Goal: Task Accomplishment & Management: Manage account settings

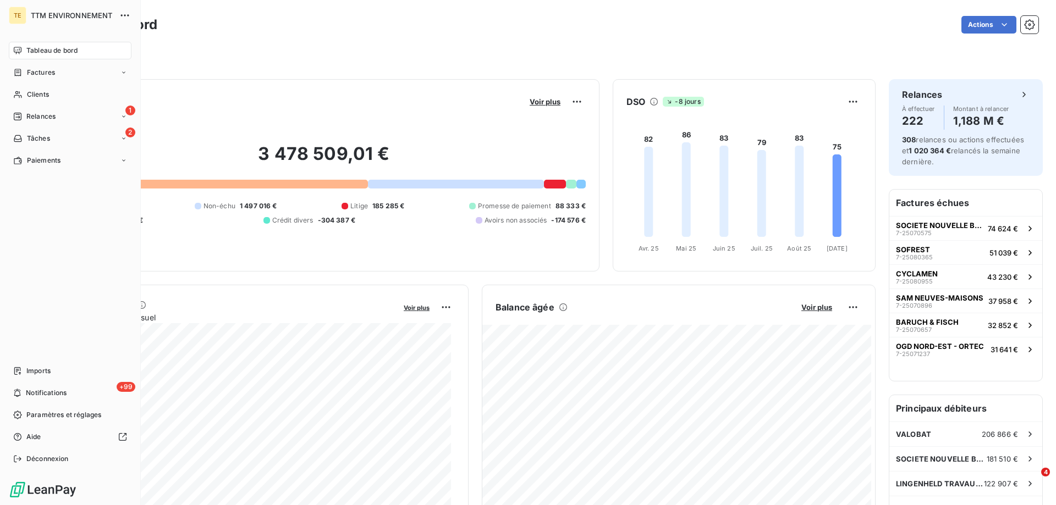
click at [45, 107] on nav "Tableau de bord Factures Clients 1 Relances 2 Tâches Paiements" at bounding box center [70, 106] width 123 height 128
click at [40, 117] on span "Relances" at bounding box center [40, 117] width 29 height 10
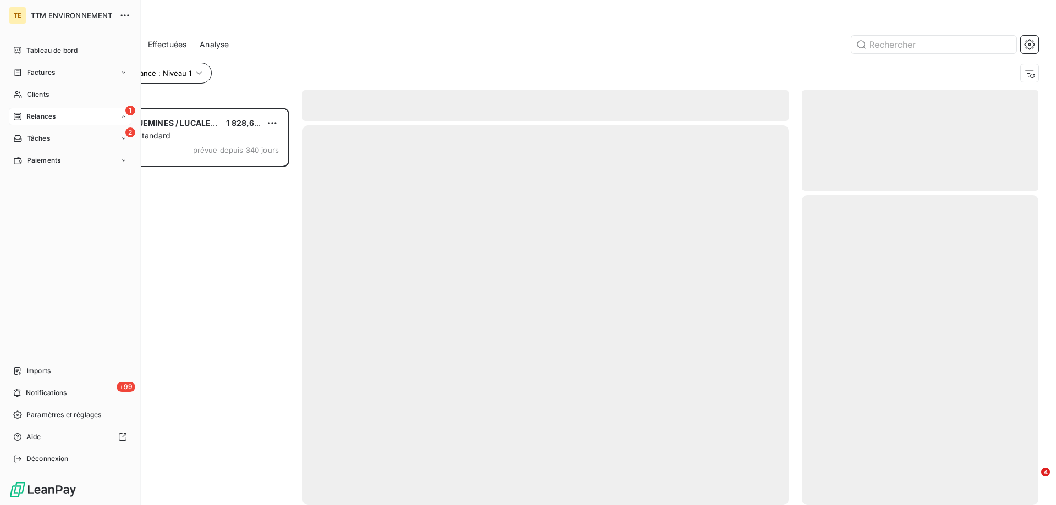
scroll to position [389, 228]
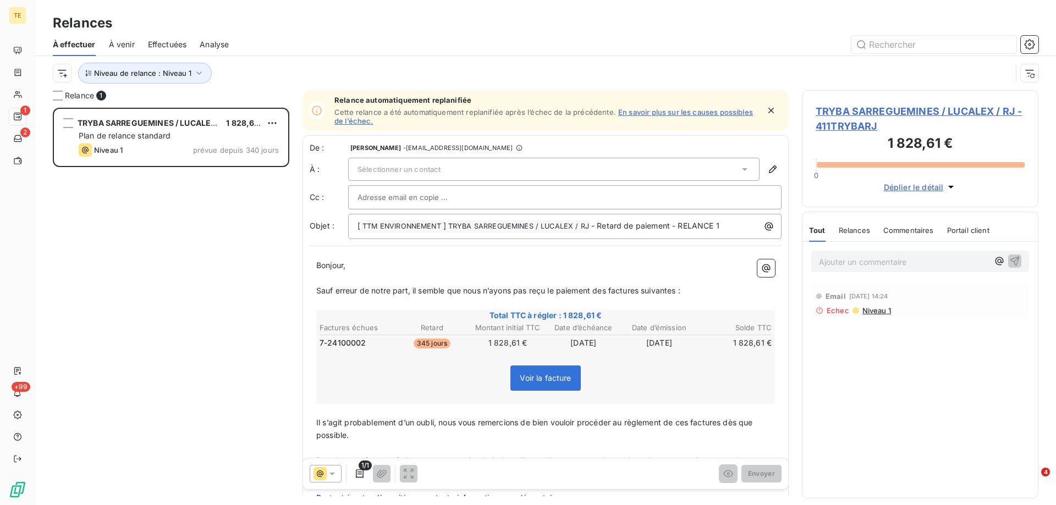
click at [855, 112] on span "TRYBA SARREGUEMINES / LUCALEX / RJ - 411TRYBARJ" at bounding box center [919, 119] width 209 height 30
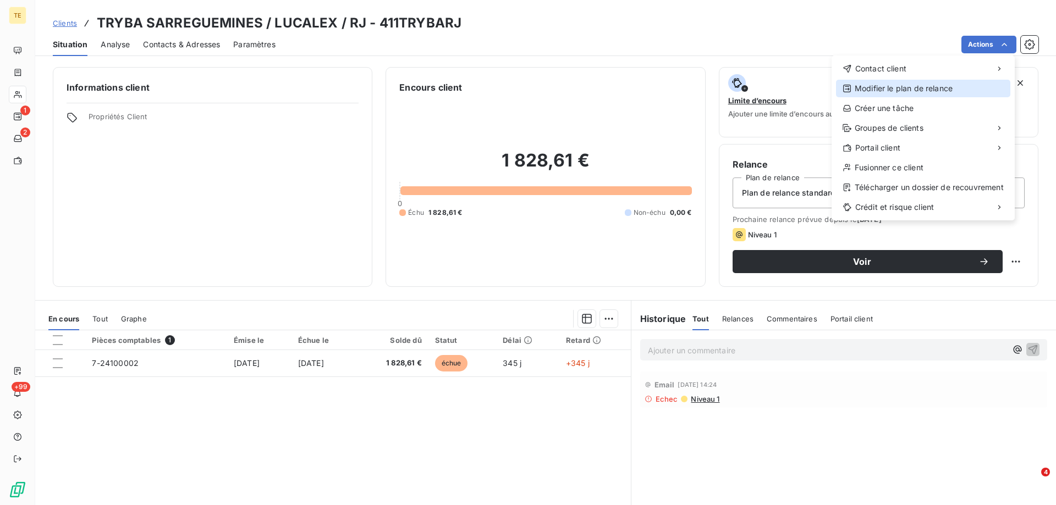
click at [880, 95] on div "Modifier le plan de relance" at bounding box center [923, 89] width 174 height 18
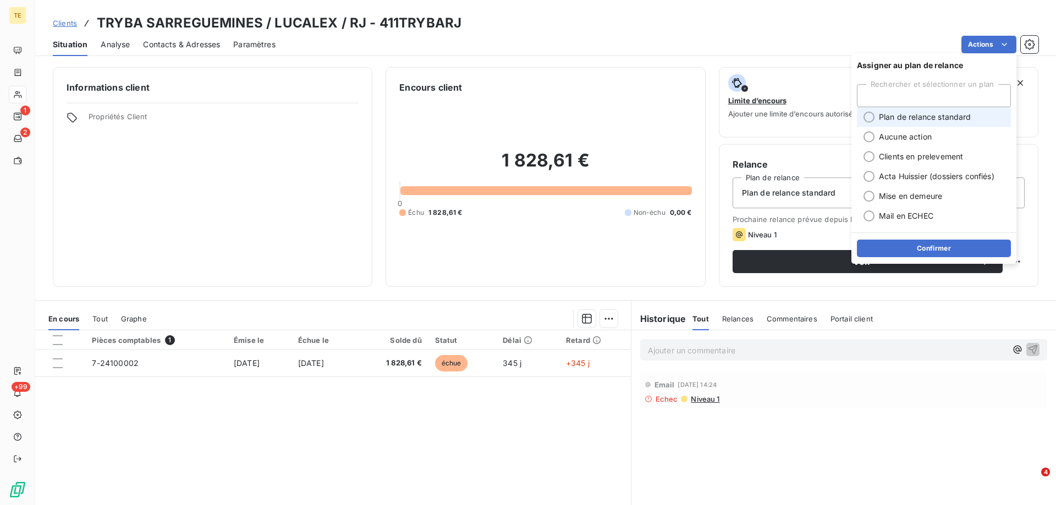
click at [891, 117] on span "Plan de relance standard" at bounding box center [925, 117] width 92 height 11
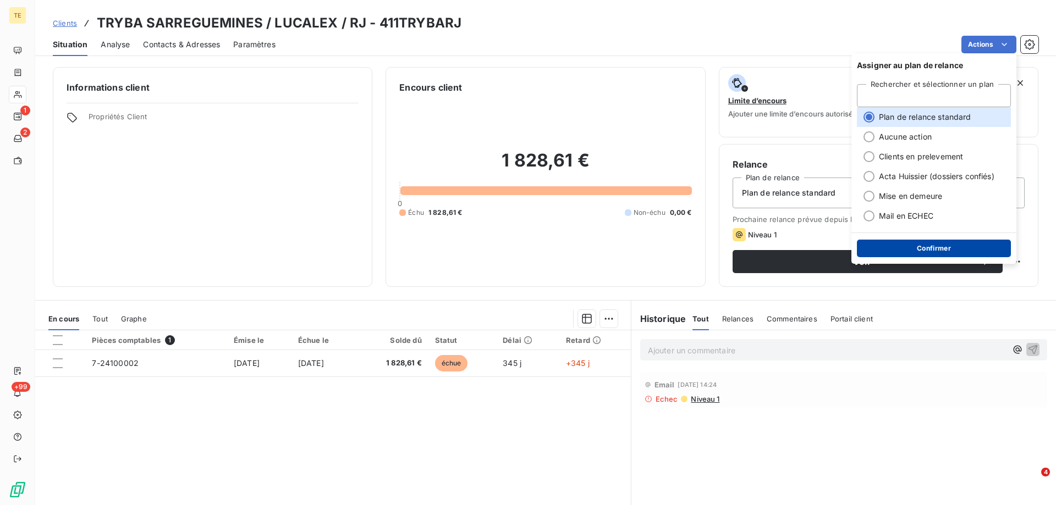
click at [915, 250] on button "Confirmer" at bounding box center [934, 249] width 154 height 18
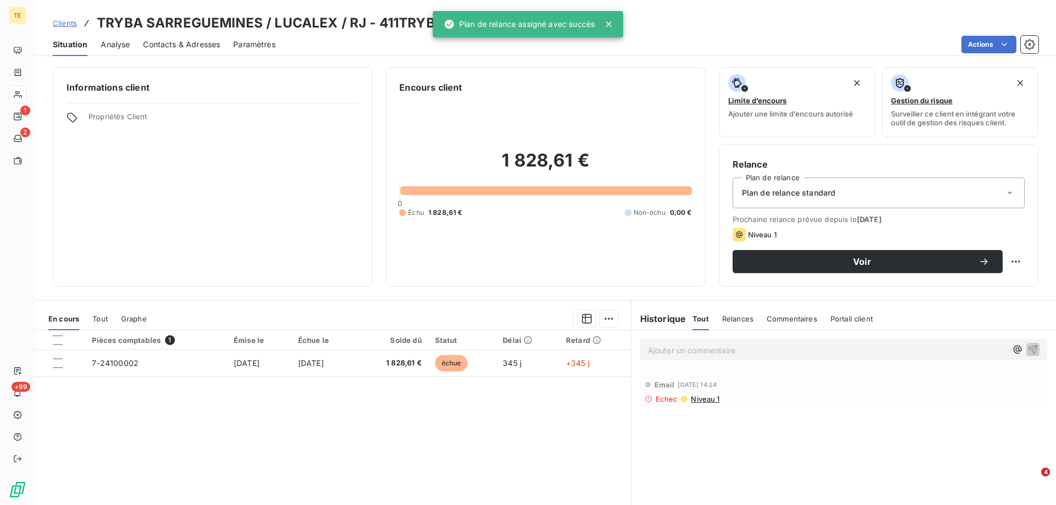
click at [683, 353] on p "Ajouter un commentaire ﻿" at bounding box center [827, 351] width 358 height 14
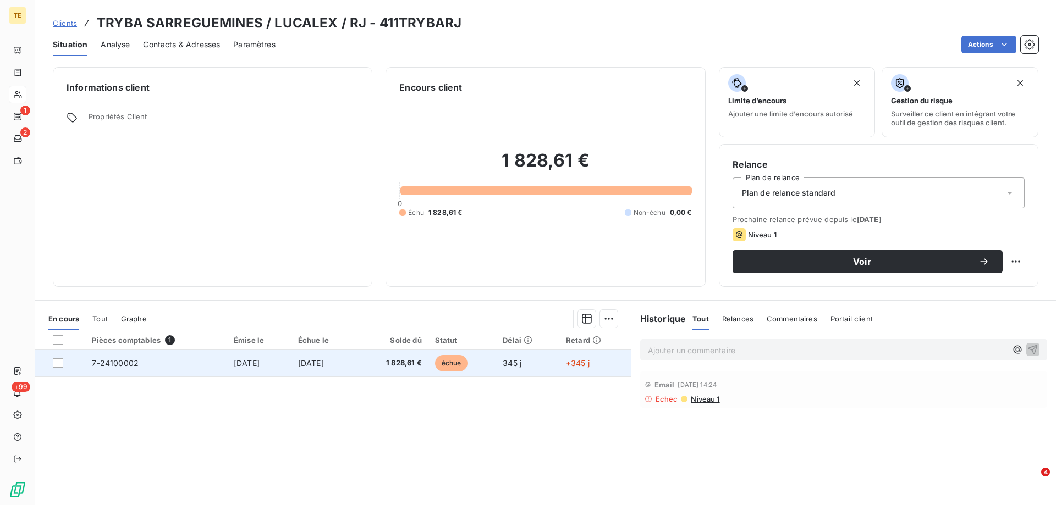
click at [64, 366] on div at bounding box center [66, 363] width 26 height 10
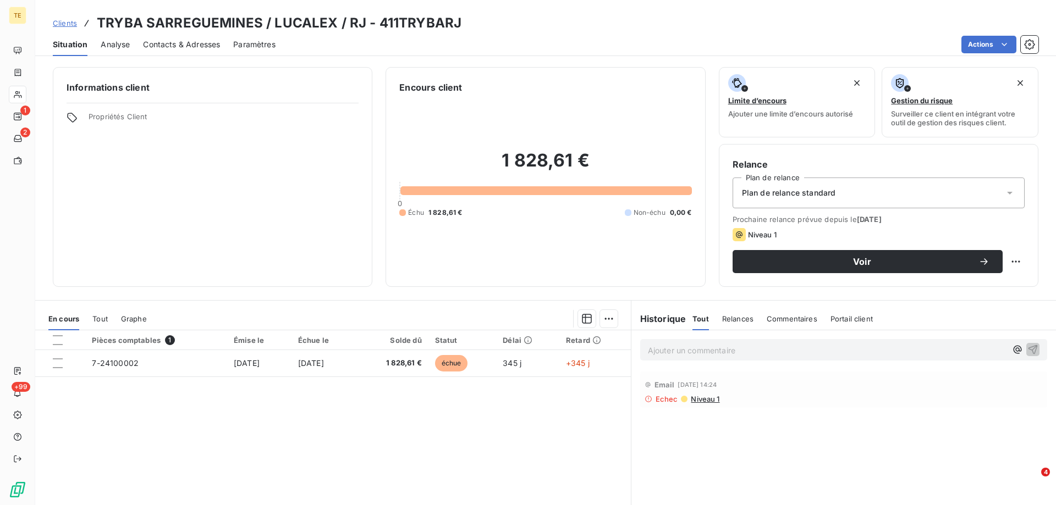
click at [672, 347] on p "Ajouter un commentaire ﻿" at bounding box center [827, 351] width 358 height 14
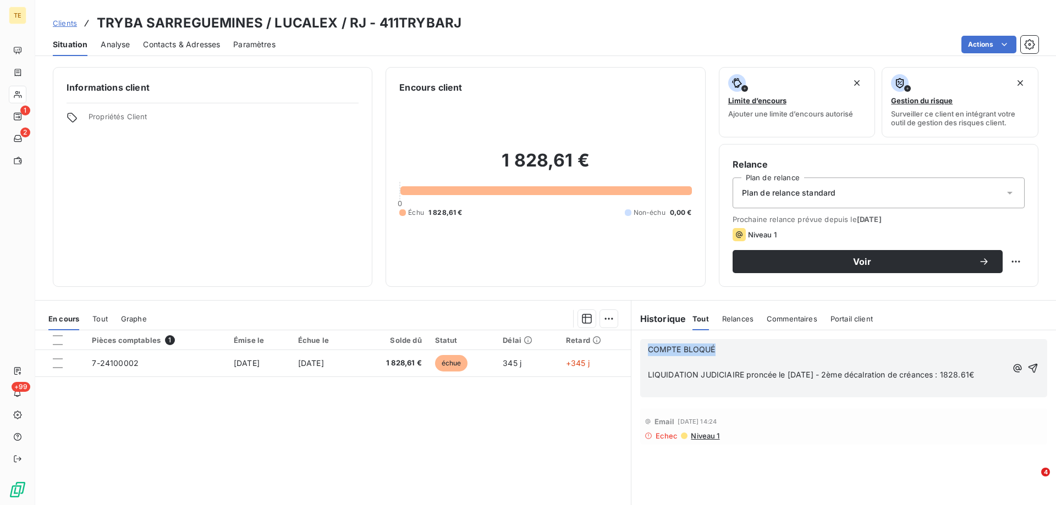
drag, startPoint x: 732, startPoint y: 349, endPoint x: 625, endPoint y: 349, distance: 107.8
click at [625, 349] on div "En cours Tout Graphe Pièces comptables 1 Émise le Échue le Solde dû Statut Déla…" at bounding box center [545, 437] width 1020 height 275
click at [648, 354] on p "﻿" at bounding box center [827, 350] width 358 height 13
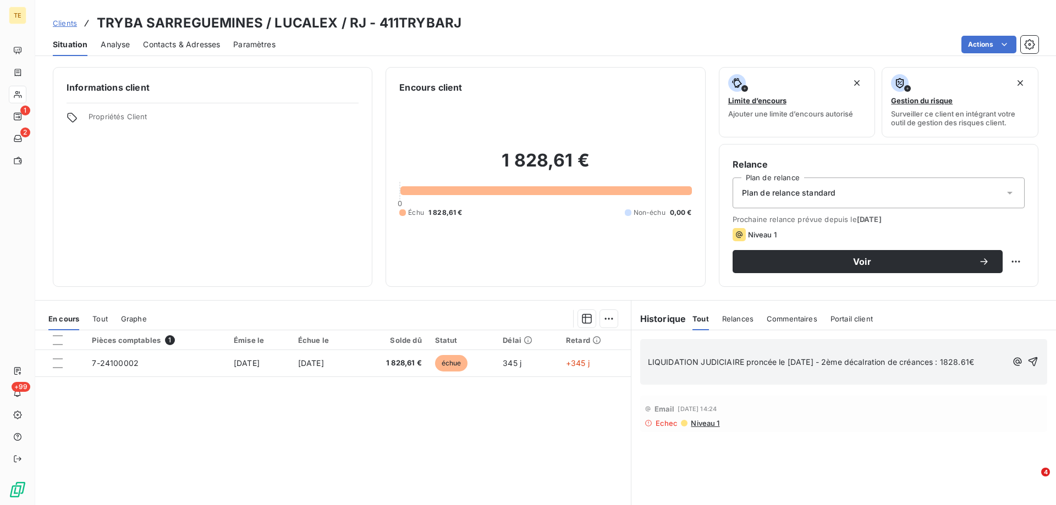
click at [650, 347] on p "﻿" at bounding box center [827, 350] width 358 height 13
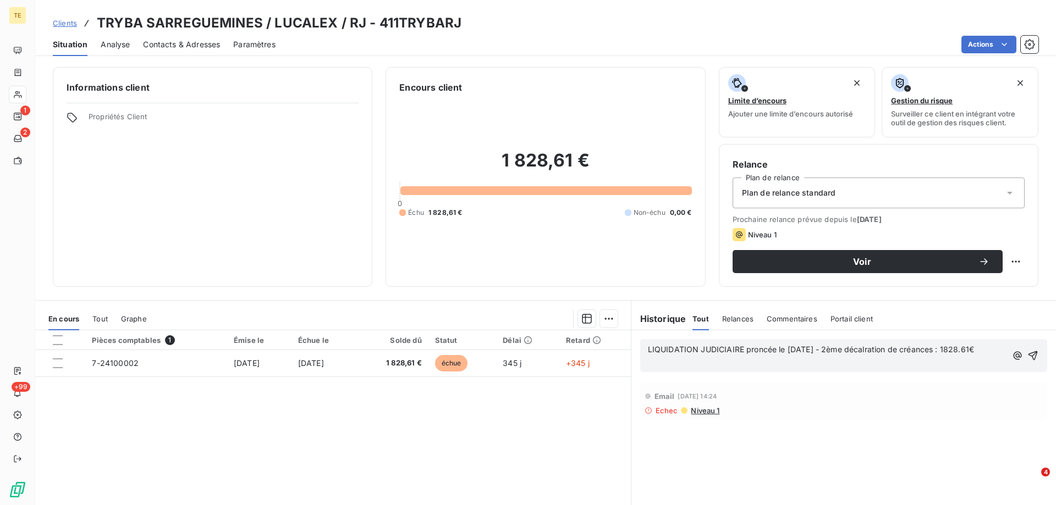
click at [759, 347] on span "LIQUIDATION JUDICIAIRE proncée le [DATE] - 2ème décalration de créances : 1828.…" at bounding box center [811, 349] width 326 height 9
click at [886, 347] on span "LIQUIDATION JUDICIAIRE prononcée le [DATE] - 2ème décalration de créances : 182…" at bounding box center [815, 349] width 335 height 9
click at [1027, 354] on icon "button" at bounding box center [1032, 355] width 11 height 11
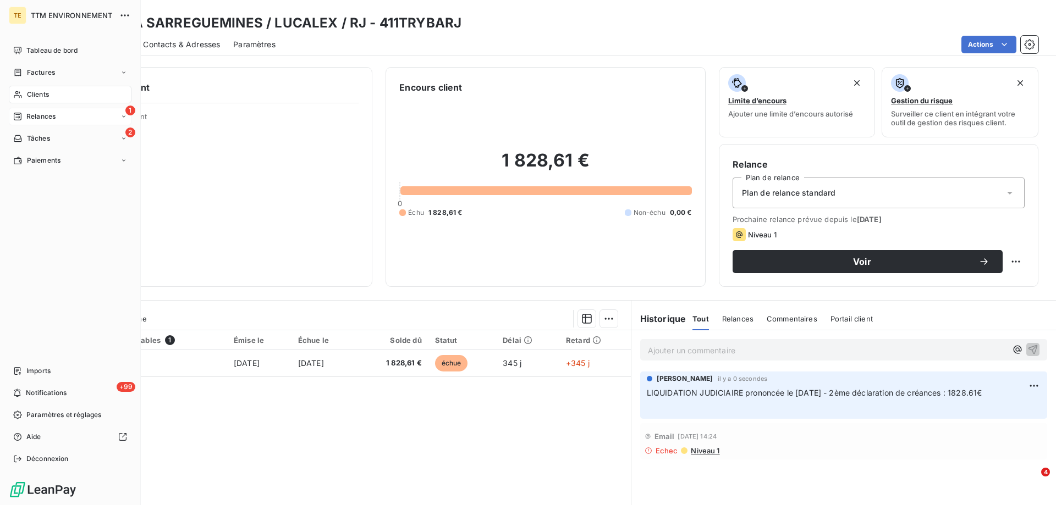
click at [47, 113] on span "Relances" at bounding box center [40, 117] width 29 height 10
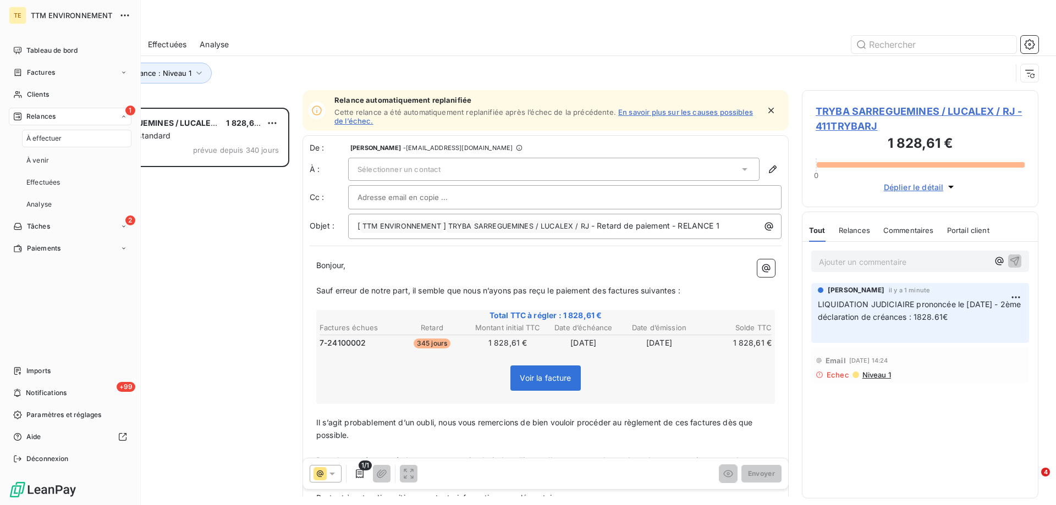
scroll to position [389, 228]
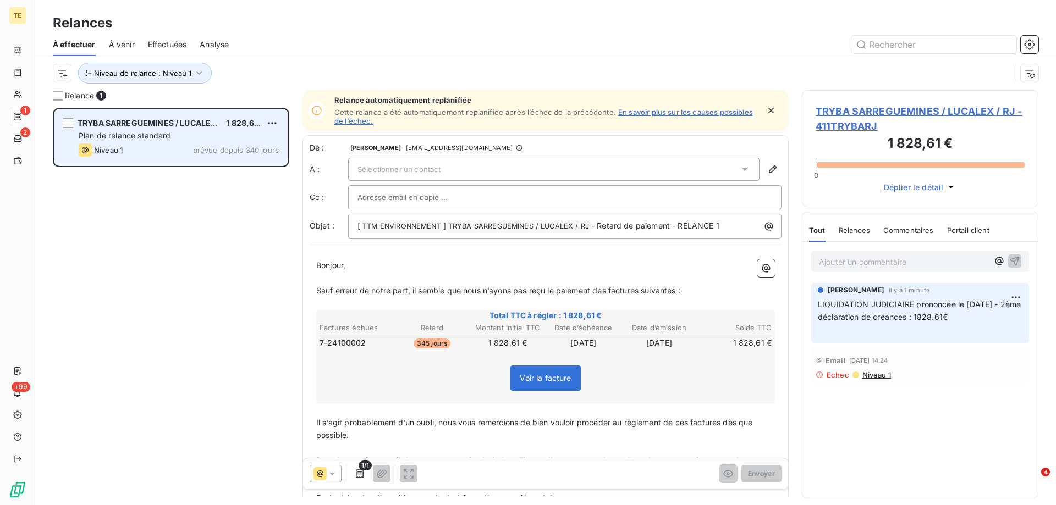
drag, startPoint x: 160, startPoint y: 208, endPoint x: 121, endPoint y: 135, distance: 82.6
click at [159, 205] on div "TRYBA SARREGUEMINES / LUCALEX / RJ 1 828,61 € Plan de relance standard Niveau 1…" at bounding box center [171, 306] width 236 height 397
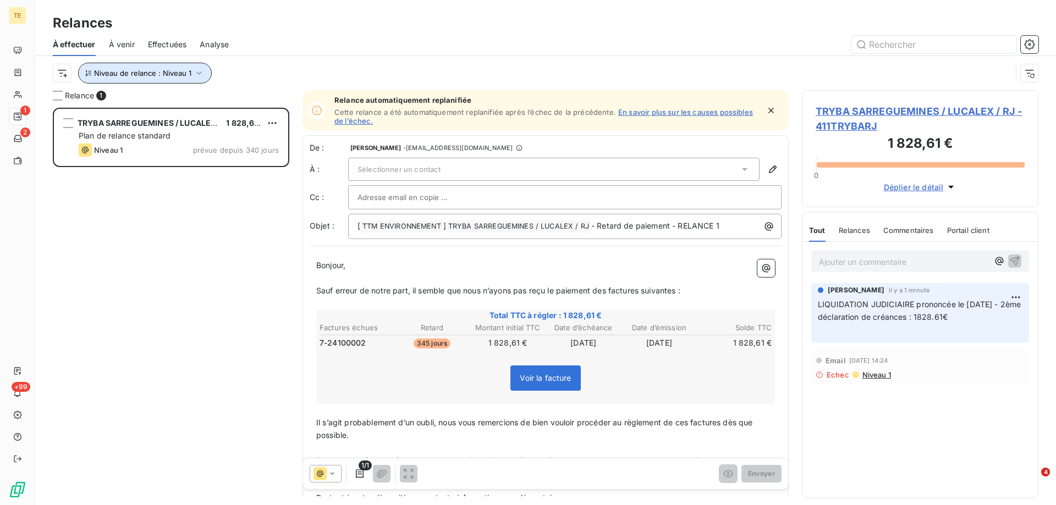
click at [198, 73] on icon "button" at bounding box center [198, 72] width 5 height 3
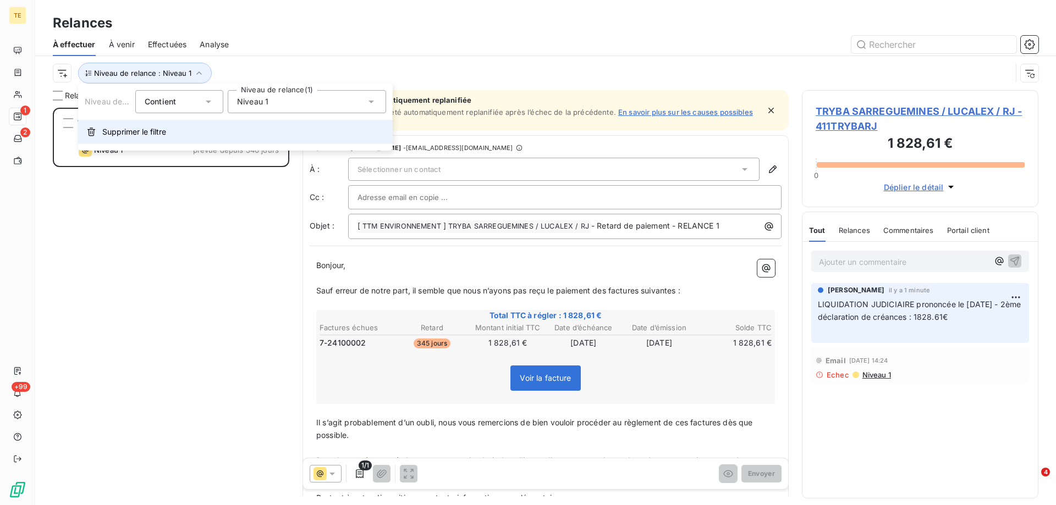
click at [135, 132] on span "Supprimer le filtre" at bounding box center [134, 131] width 64 height 11
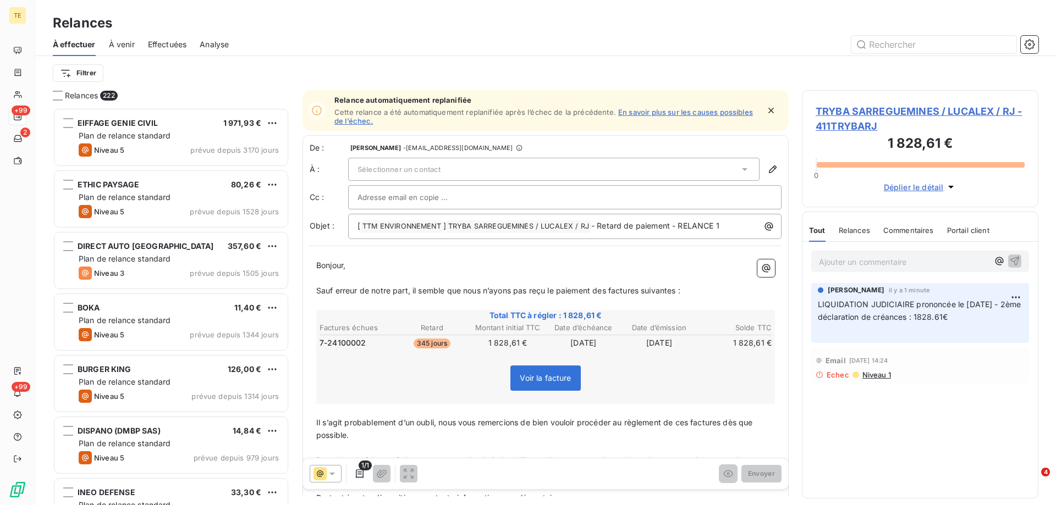
click at [158, 49] on span "Effectuées" at bounding box center [167, 44] width 39 height 11
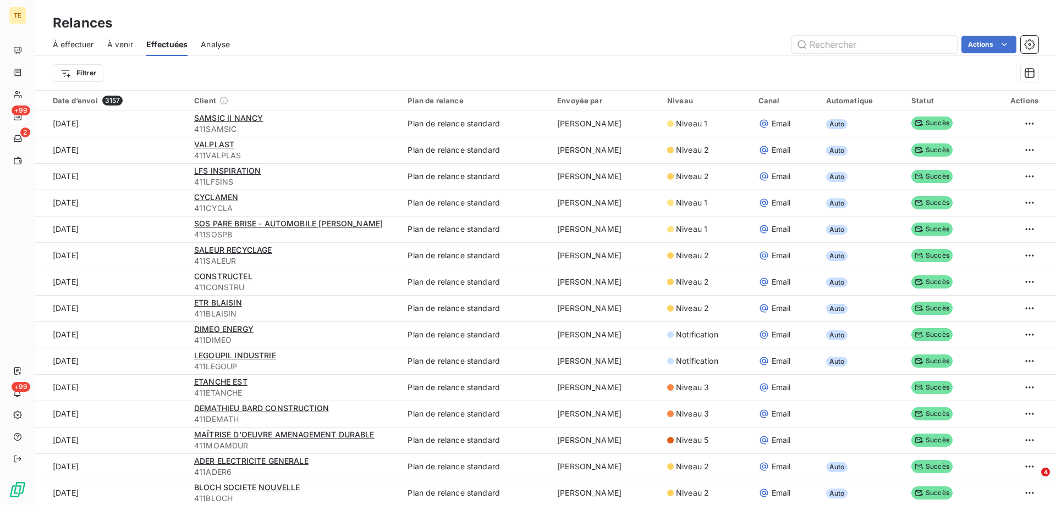
click at [89, 43] on span "À effectuer" at bounding box center [73, 44] width 41 height 11
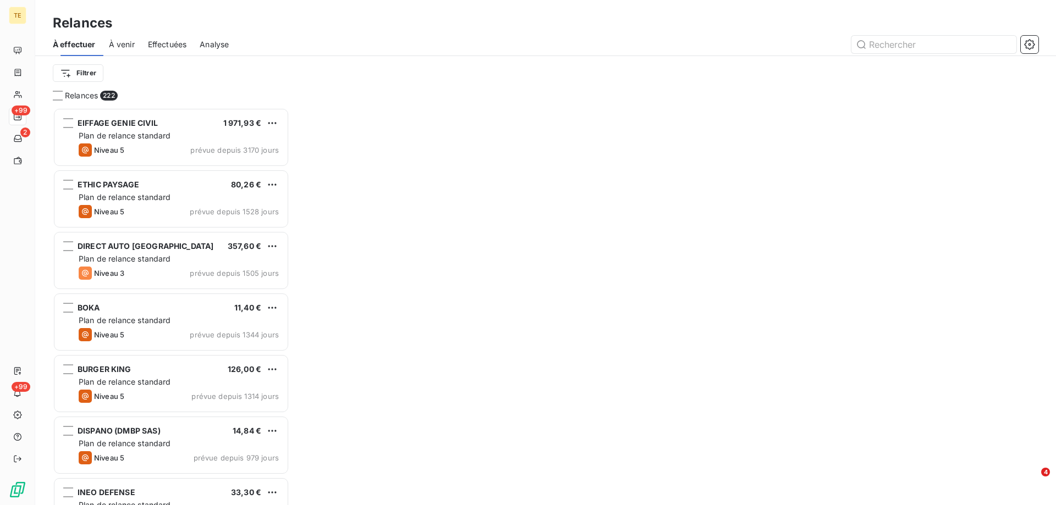
scroll to position [389, 228]
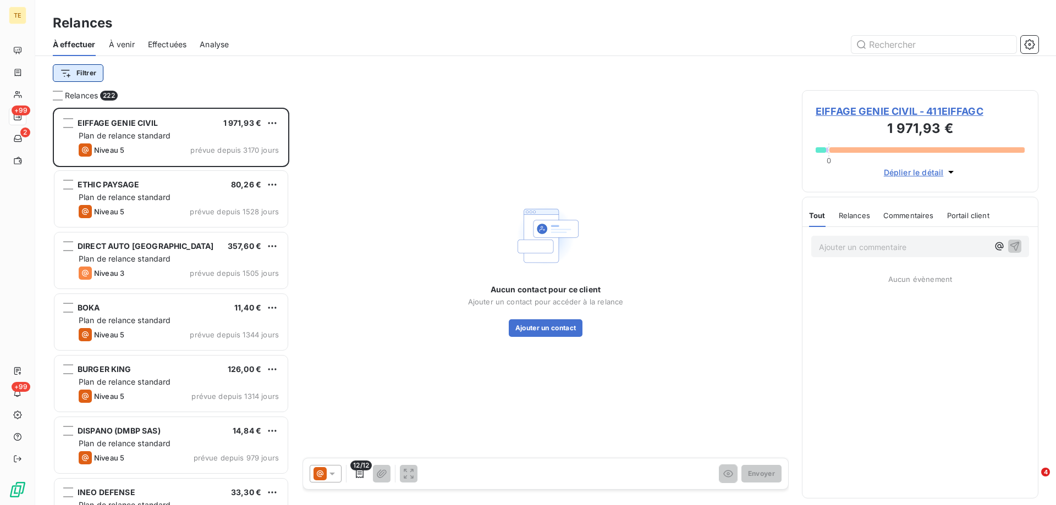
click at [85, 71] on html "TE +99 2 +99 Relances À effectuer À venir Effectuées Analyse Filtrer Relances 2…" at bounding box center [528, 252] width 1056 height 505
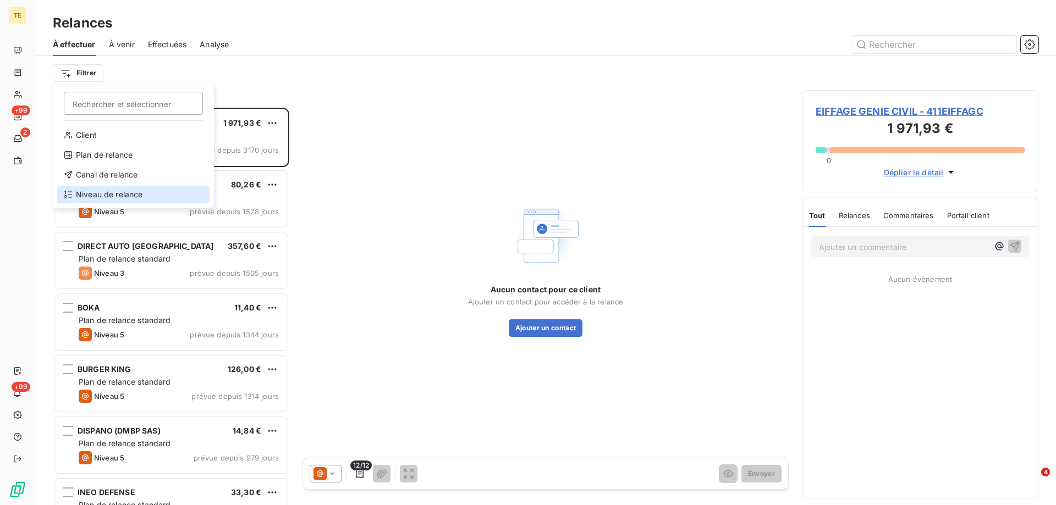
click at [109, 193] on div "Niveau de relance" at bounding box center [133, 195] width 152 height 18
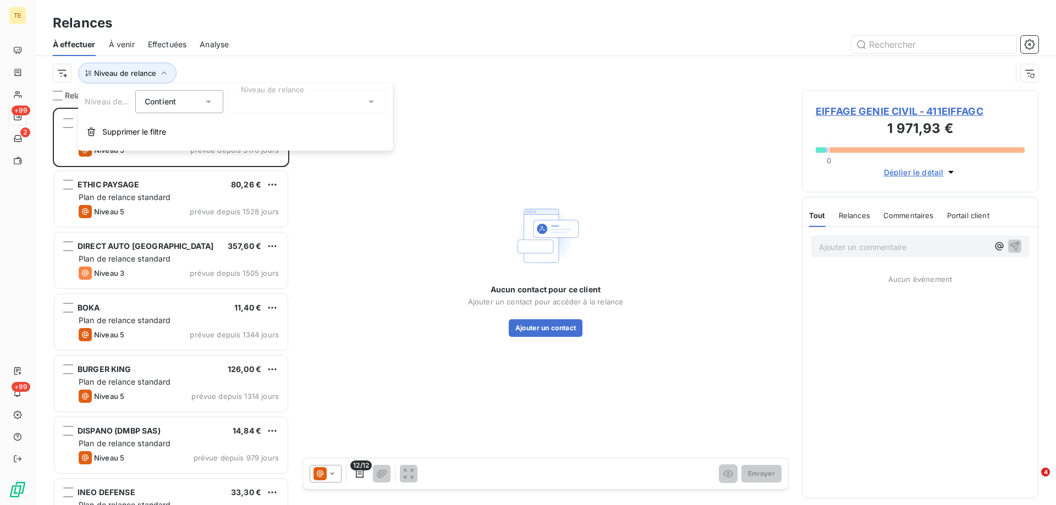
click at [346, 105] on div at bounding box center [307, 101] width 158 height 23
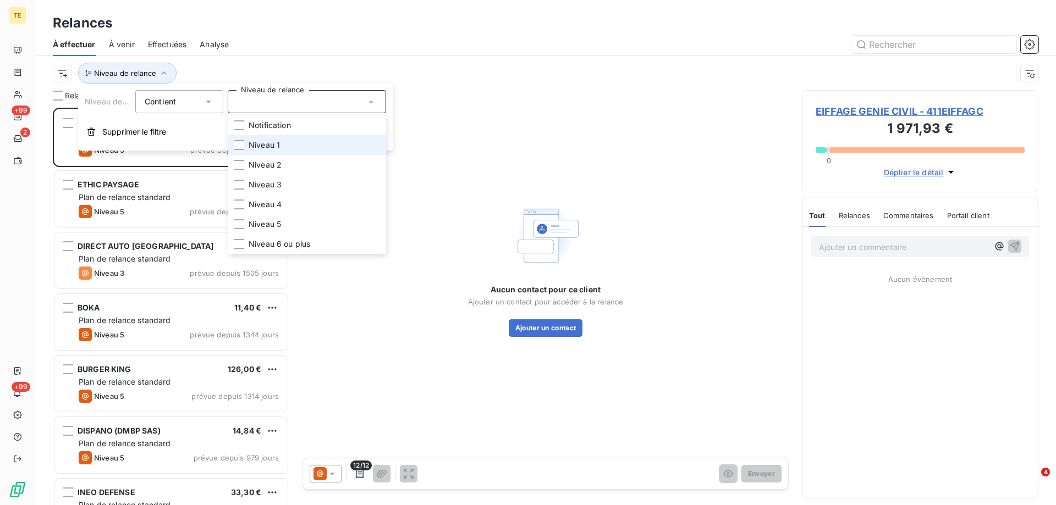
click at [261, 143] on span "Niveau 1" at bounding box center [263, 145] width 31 height 11
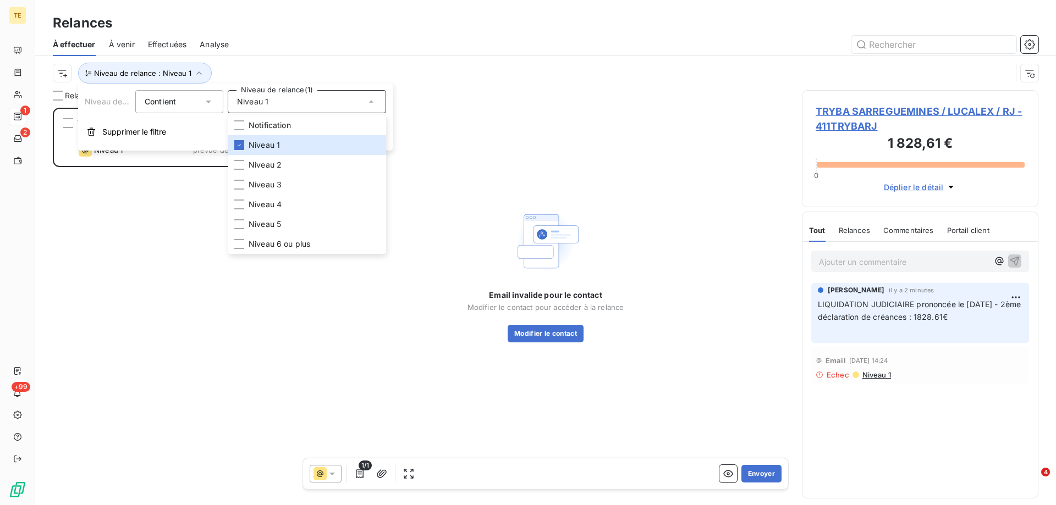
click at [118, 236] on div "TRYBA SARREGUEMINES / LUCALEX / RJ 1 828,61 € Plan de relance standard Niveau 1…" at bounding box center [171, 306] width 236 height 397
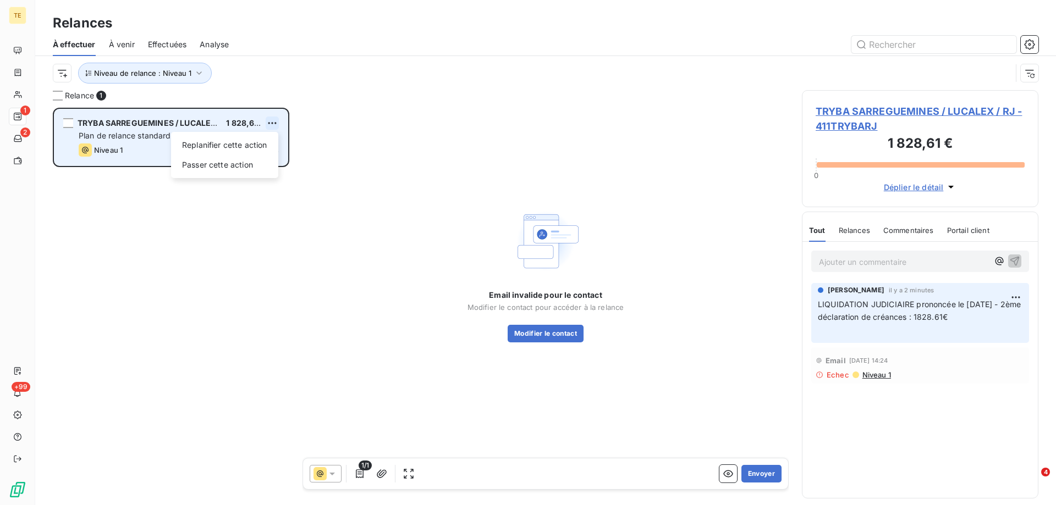
click at [273, 120] on html "TE 1 2 +99 Relances À effectuer À venir Effectuées Analyse Niveau de relance : …" at bounding box center [528, 252] width 1056 height 505
click at [237, 168] on div "Passer cette action" at bounding box center [224, 165] width 98 height 18
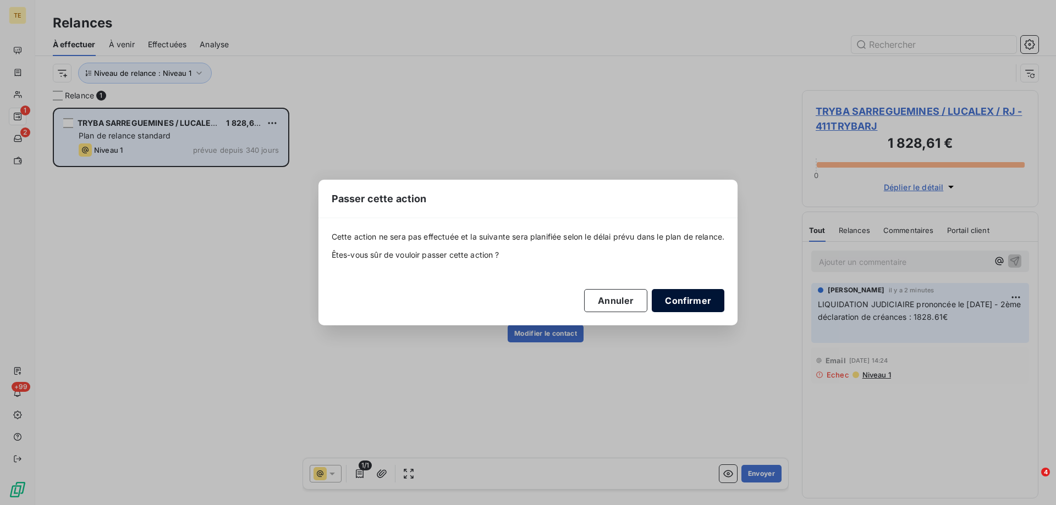
click at [673, 301] on button "Confirmer" at bounding box center [687, 300] width 73 height 23
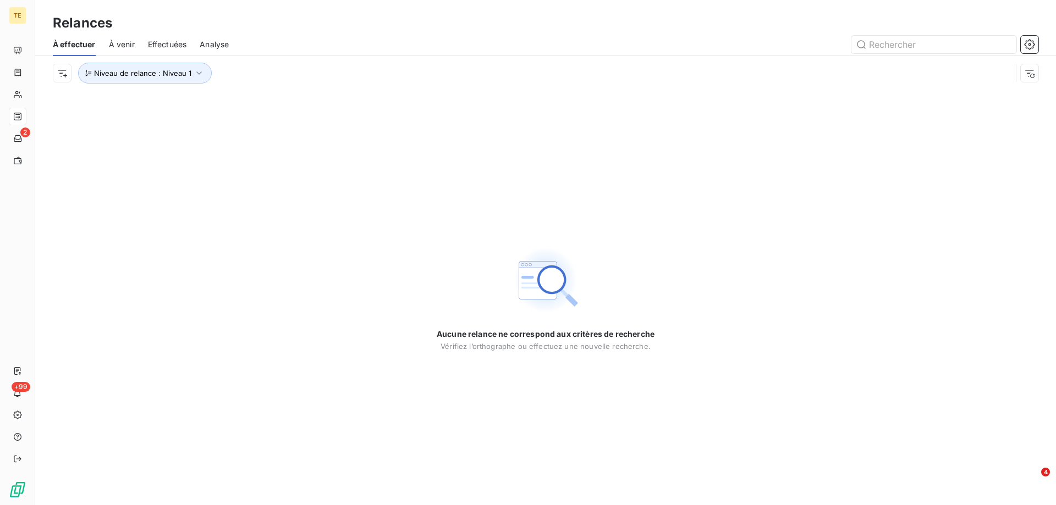
drag, startPoint x: 165, startPoint y: 132, endPoint x: 157, endPoint y: 102, distance: 31.5
click at [165, 129] on div "Aucune relance ne correspond aux critères de recherche [PERSON_NAME] l’orthogra…" at bounding box center [545, 297] width 1020 height 415
click at [195, 71] on icon "button" at bounding box center [199, 73] width 11 height 11
click at [292, 104] on div "Niveau 1" at bounding box center [307, 101] width 158 height 23
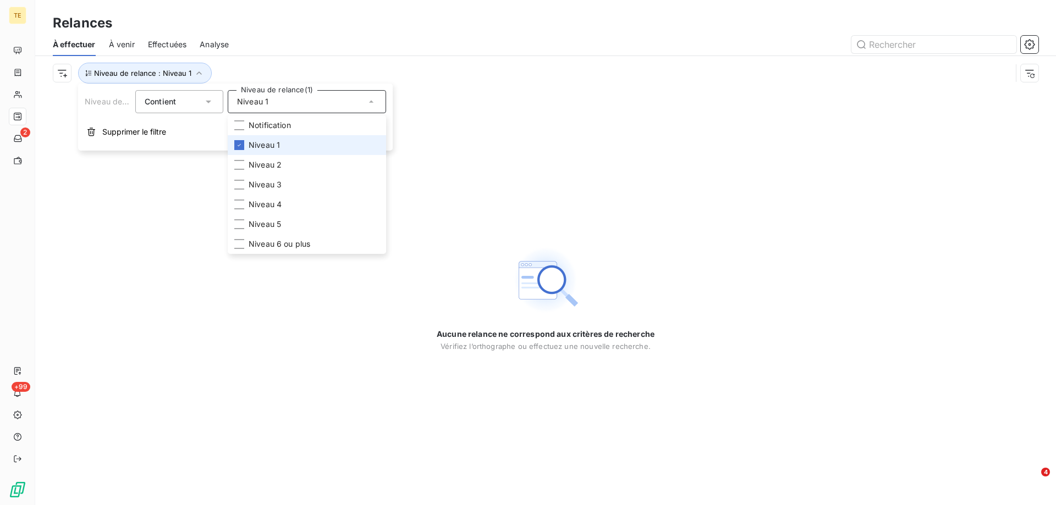
click at [244, 149] on li "Niveau 1" at bounding box center [307, 145] width 158 height 20
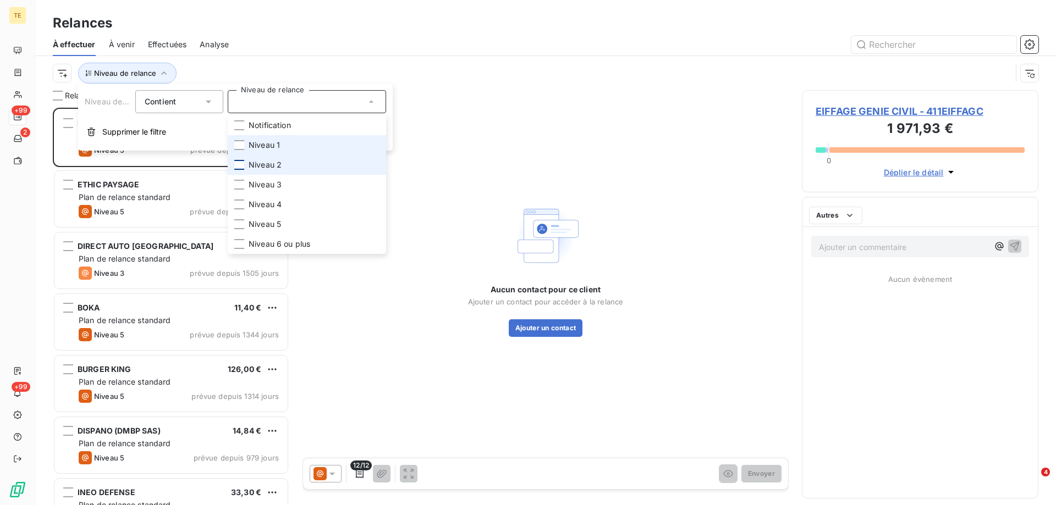
scroll to position [389, 228]
click at [240, 164] on div at bounding box center [239, 165] width 10 height 10
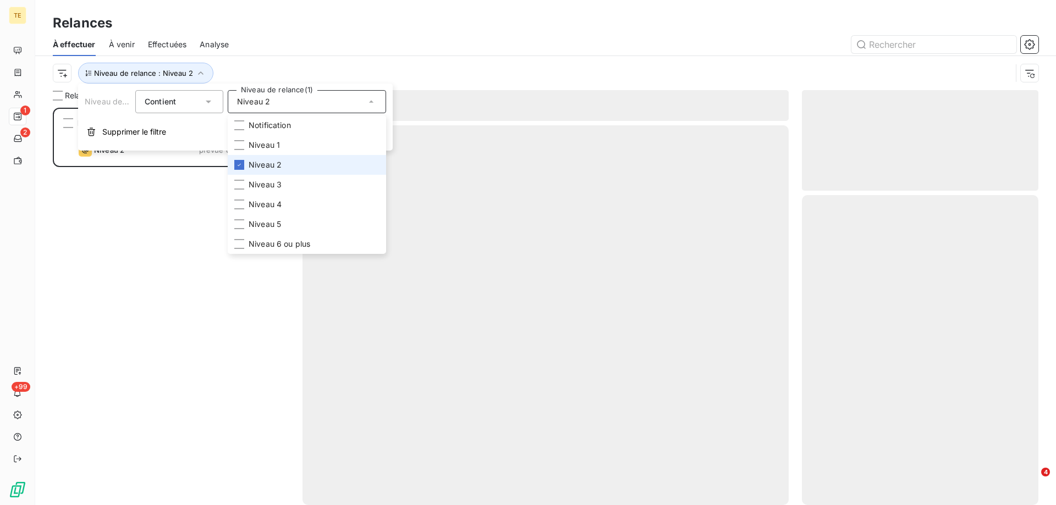
scroll to position [389, 228]
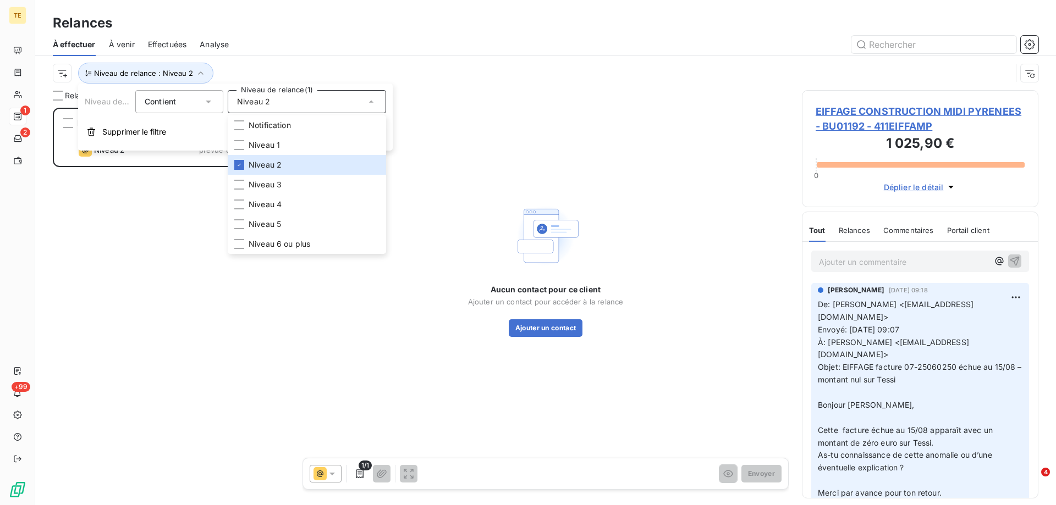
click at [130, 239] on div "EIFFAGE CONSTRUCTION MIDI PYRENEES - BU01192 1 025,90 € Plan de relance standar…" at bounding box center [171, 306] width 236 height 397
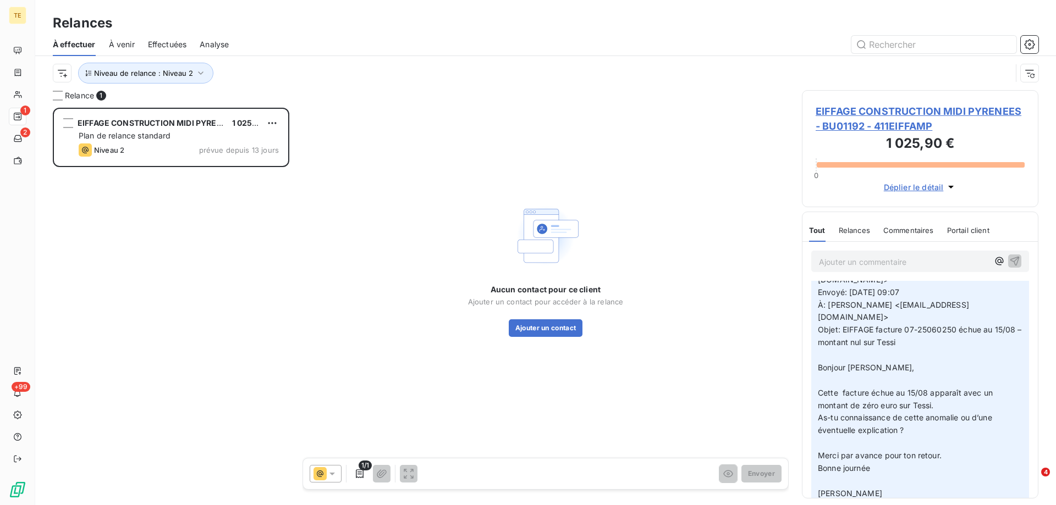
scroll to position [0, 0]
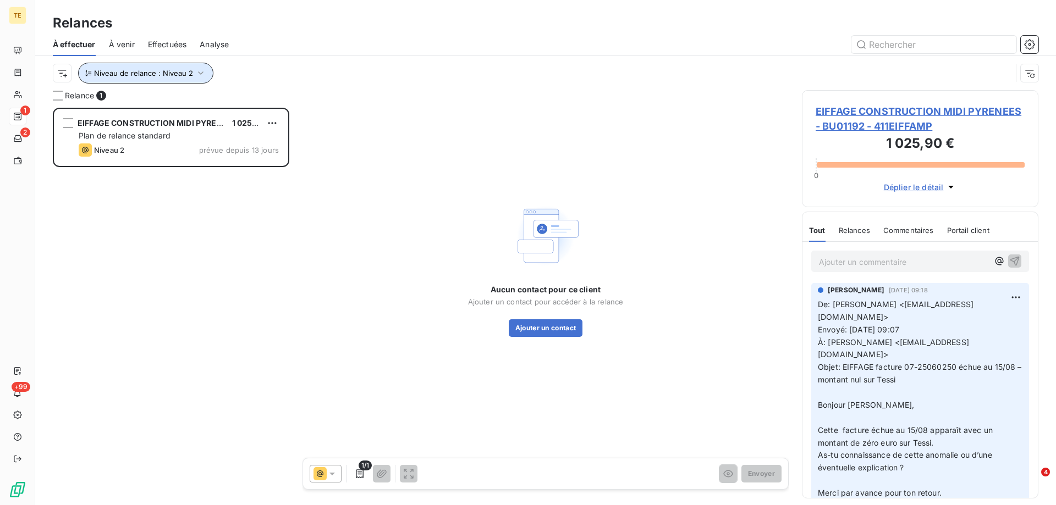
click at [198, 76] on icon "button" at bounding box center [200, 73] width 11 height 11
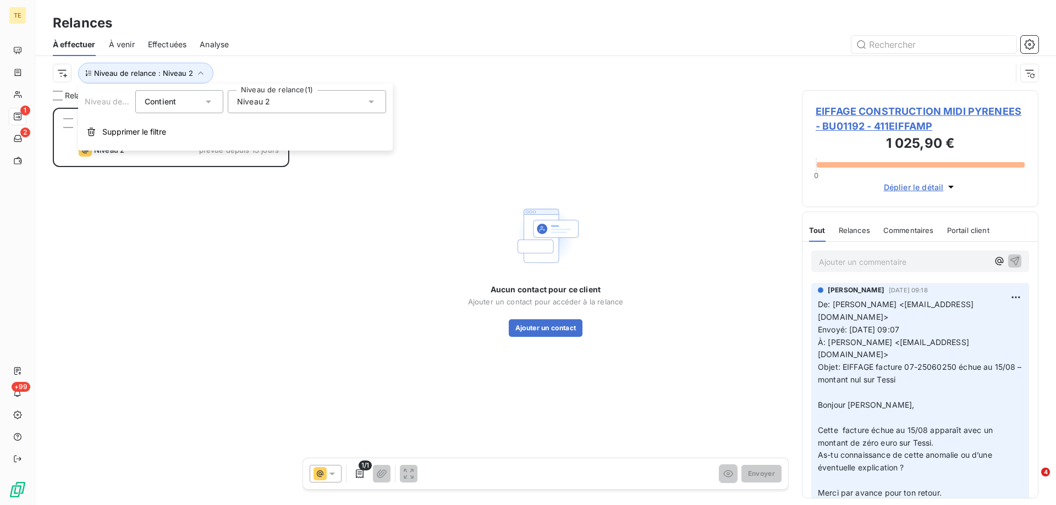
click at [267, 105] on span "Niveau 2" at bounding box center [253, 101] width 33 height 11
click at [241, 168] on div at bounding box center [239, 165] width 10 height 10
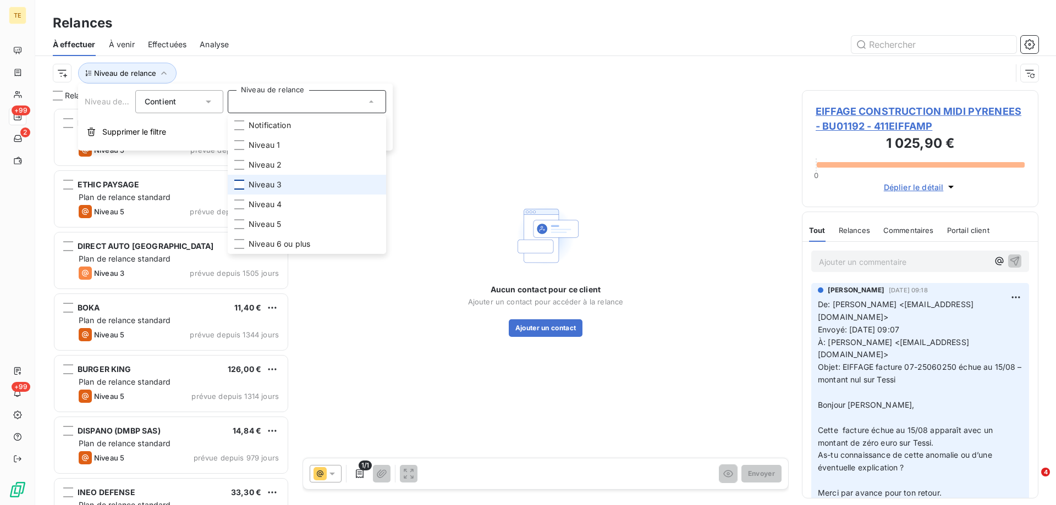
click at [241, 181] on div at bounding box center [239, 185] width 10 height 10
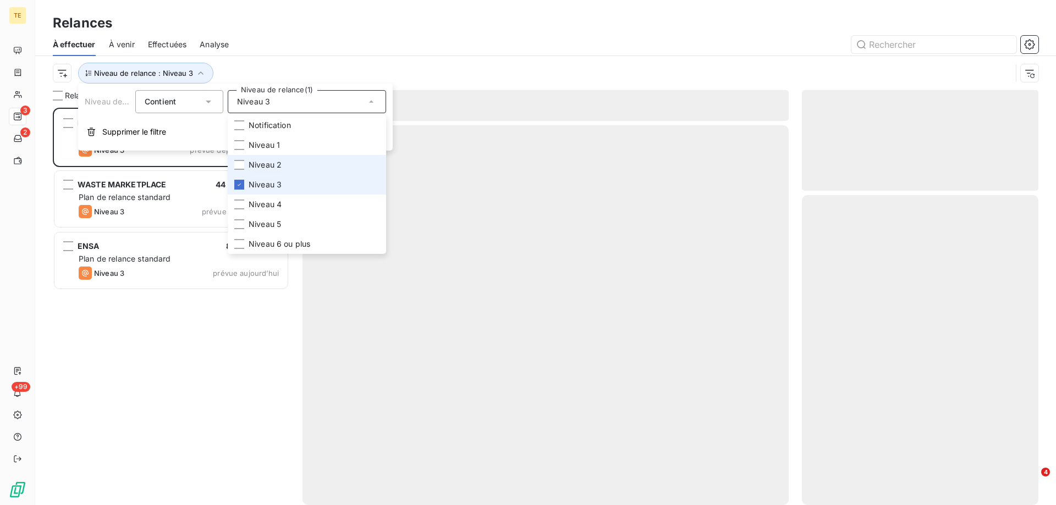
scroll to position [389, 228]
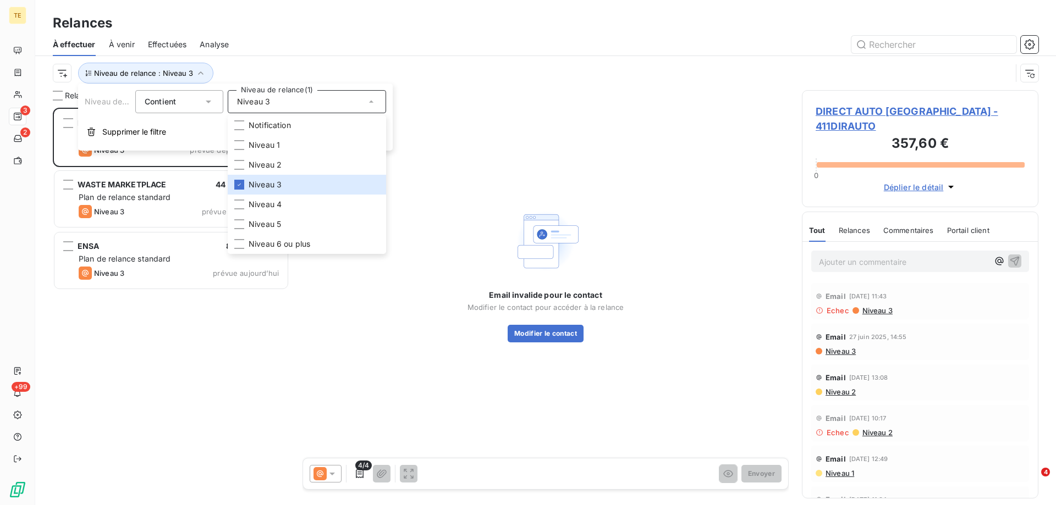
click at [145, 340] on div "DIRECT AUTO [GEOGRAPHIC_DATA] 357,60 € Plan de relance standard Niveau 3 prévue…" at bounding box center [171, 306] width 236 height 397
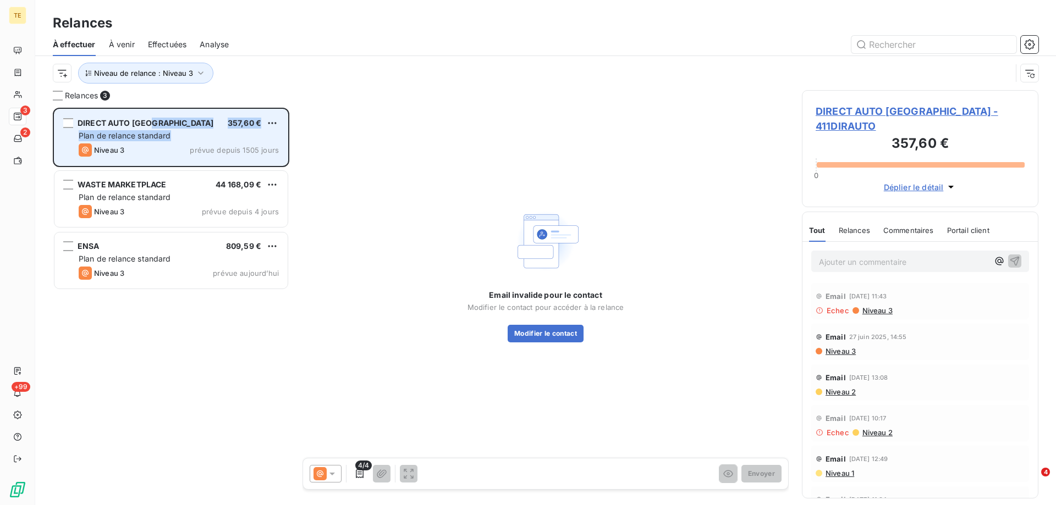
drag, startPoint x: 155, startPoint y: 126, endPoint x: 257, endPoint y: 140, distance: 103.3
click at [257, 140] on div "DIRECT AUTO [GEOGRAPHIC_DATA] 357,60 € Plan de relance standard Niveau 3 prévue…" at bounding box center [170, 137] width 233 height 56
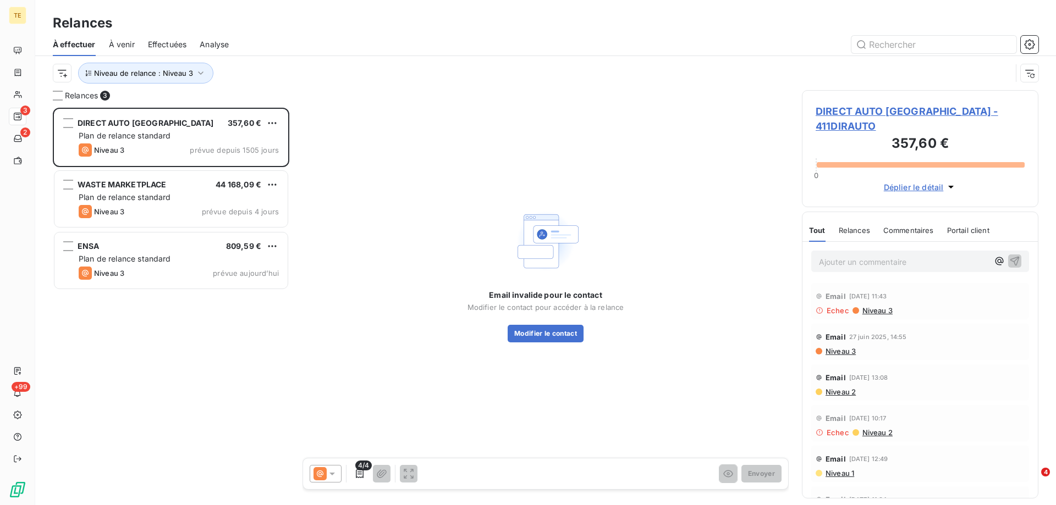
click at [869, 306] on span "Niveau 3" at bounding box center [876, 310] width 31 height 9
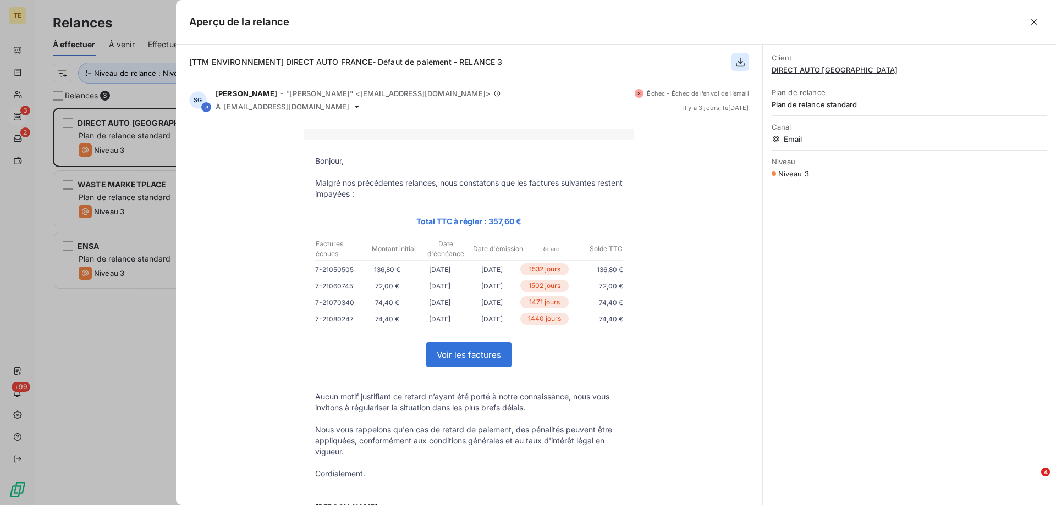
click at [742, 60] on icon "button" at bounding box center [739, 62] width 11 height 11
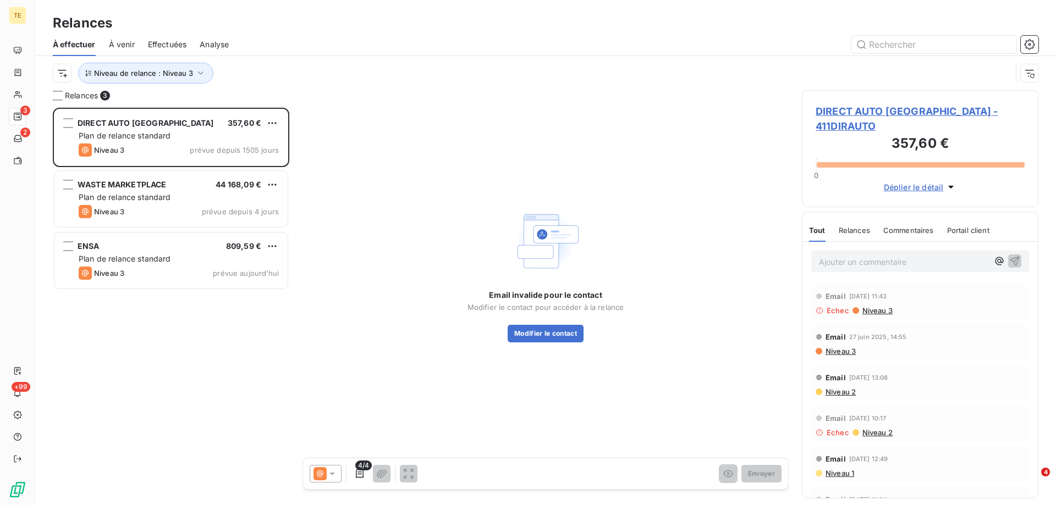
click at [878, 103] on div "DIRECT AUTO [GEOGRAPHIC_DATA] - 411DIRAUTO 357,60 € 0 Déplier le détail" at bounding box center [920, 148] width 236 height 117
click at [869, 113] on span "DIRECT AUTO [GEOGRAPHIC_DATA] - 411DIRAUTO" at bounding box center [919, 119] width 209 height 30
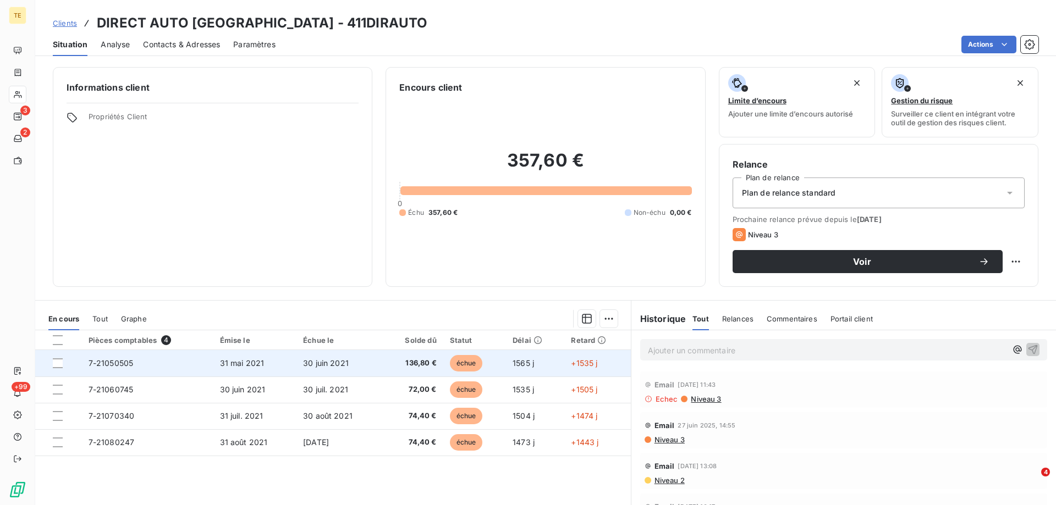
click at [127, 360] on span "7-21050505" at bounding box center [111, 362] width 45 height 9
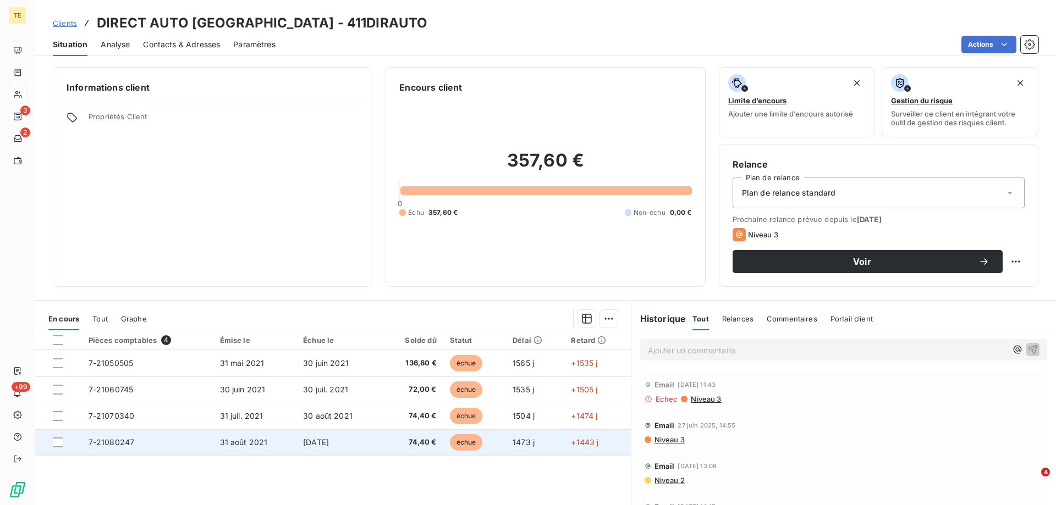
click at [104, 444] on span "7-21080247" at bounding box center [112, 442] width 46 height 9
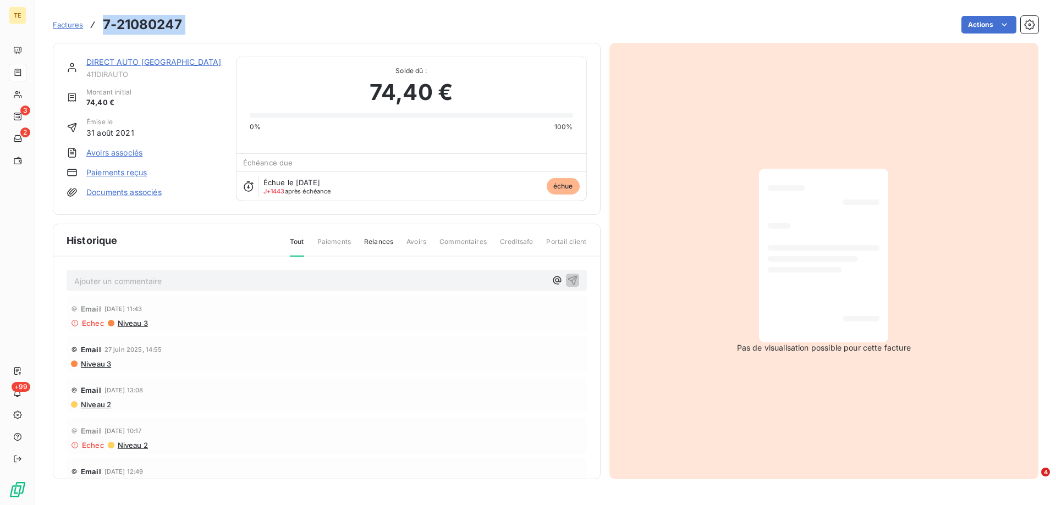
drag, startPoint x: 189, startPoint y: 15, endPoint x: 84, endPoint y: 20, distance: 105.7
click at [84, 20] on div "Factures 7-21080247 Actions" at bounding box center [545, 24] width 985 height 23
copy section "7-21080247 Actions"
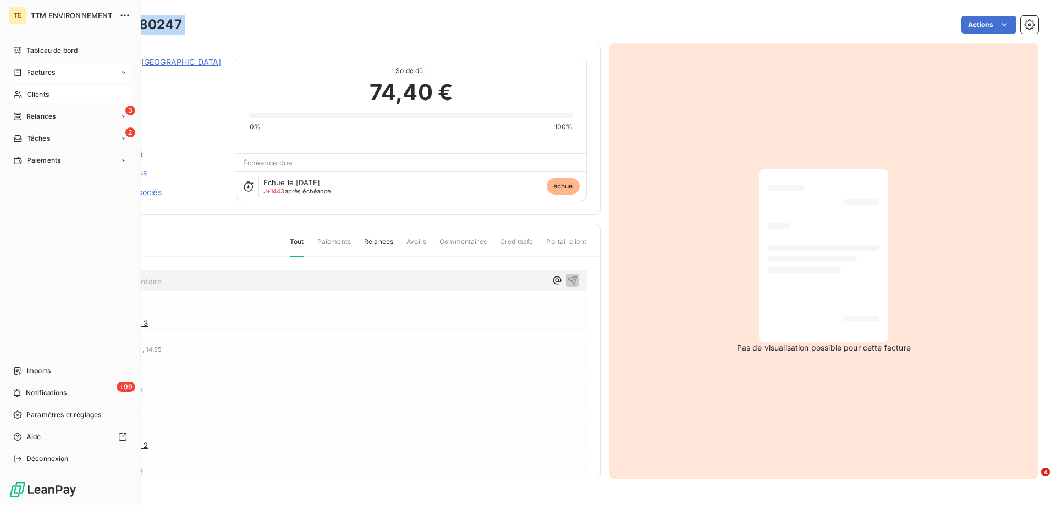
click at [48, 93] on span "Clients" at bounding box center [38, 95] width 22 height 10
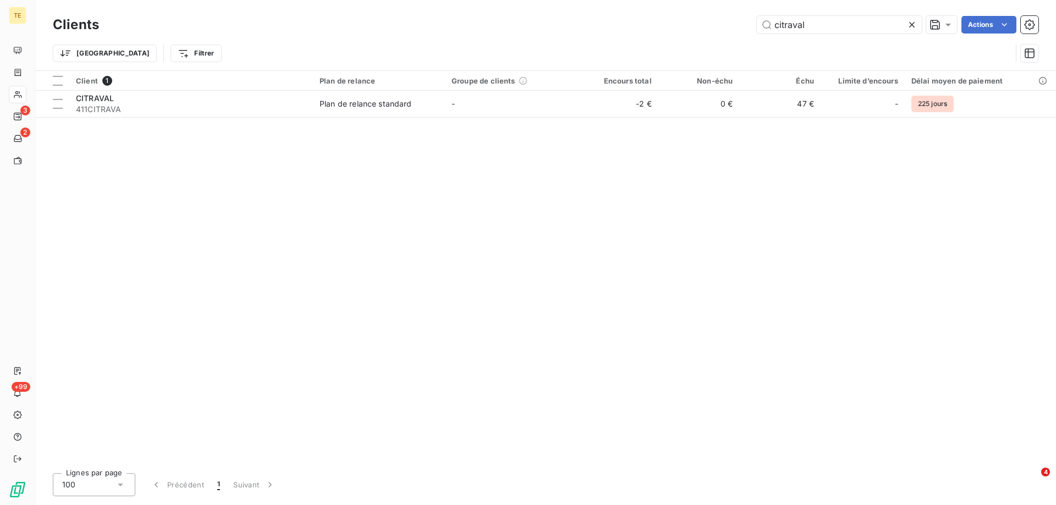
click at [702, 23] on div "citraval Actions" at bounding box center [575, 25] width 926 height 18
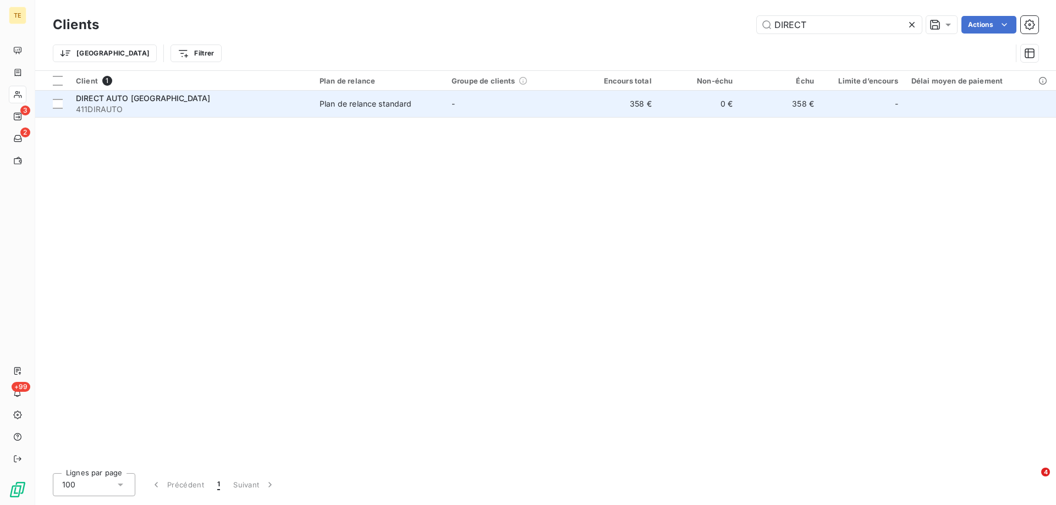
type input "DIRECT"
click at [145, 102] on span "DIRECT AUTO [GEOGRAPHIC_DATA]" at bounding box center [143, 97] width 134 height 9
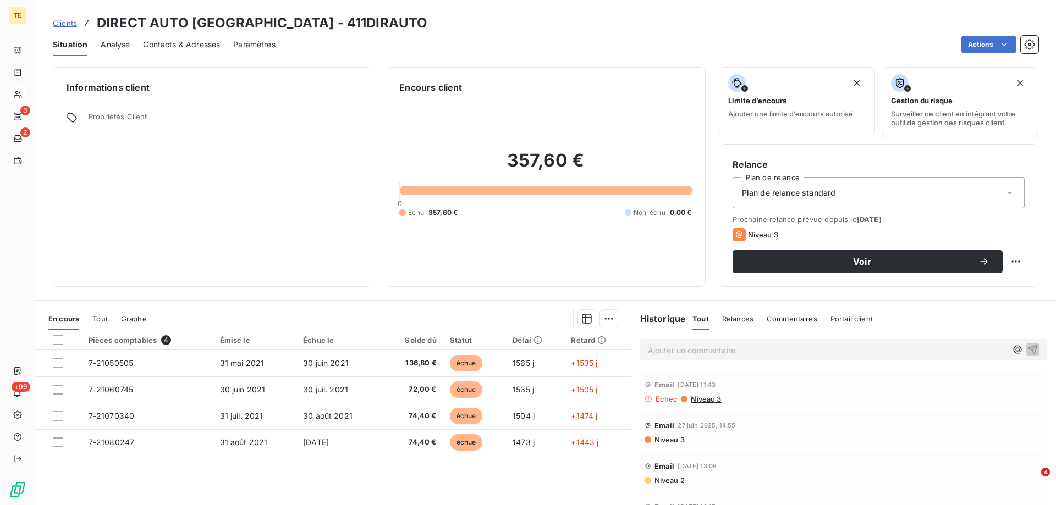
click at [739, 347] on p "Ajouter un commentaire ﻿" at bounding box center [827, 351] width 358 height 14
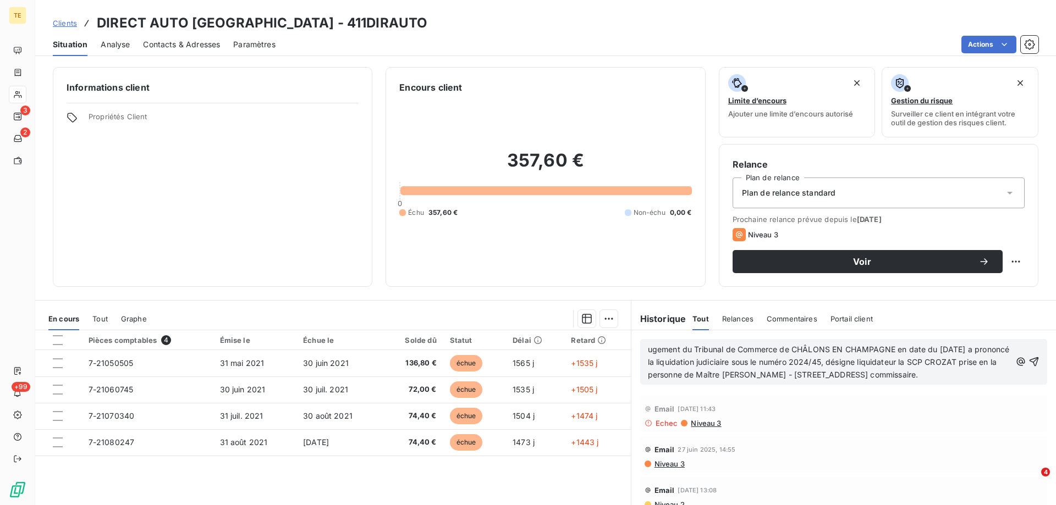
click at [648, 349] on span "ugement du Tribunal de Commerce de CHÂLONS EN CHAMPAGNE en date du [DATE] a pro…" at bounding box center [830, 362] width 364 height 35
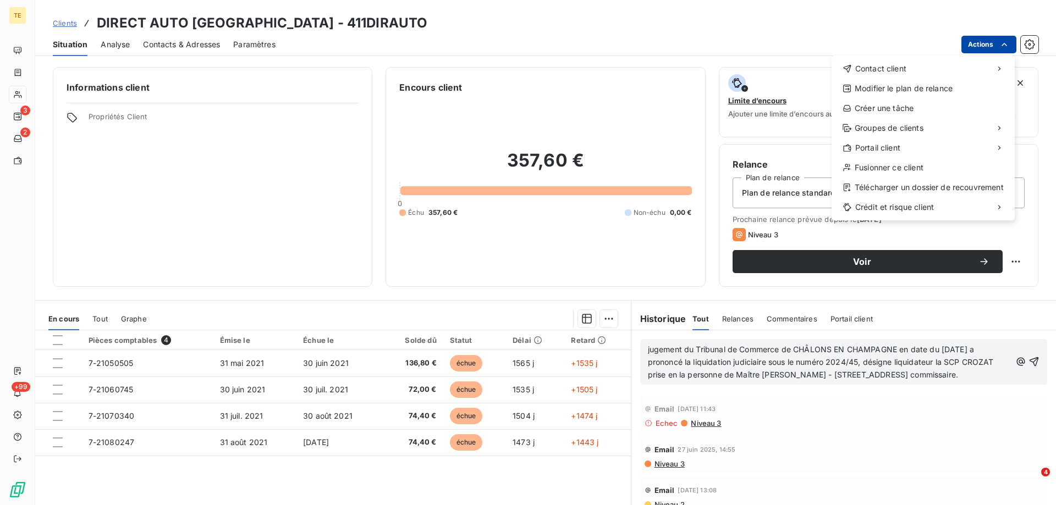
click at [981, 41] on html "TE 3 2 +99 Clients DIRECT AUTO [GEOGRAPHIC_DATA] - 411DIRAUTO Situation Analyse…" at bounding box center [528, 252] width 1056 height 505
click at [866, 91] on div "Modifier le plan de relance" at bounding box center [923, 89] width 174 height 18
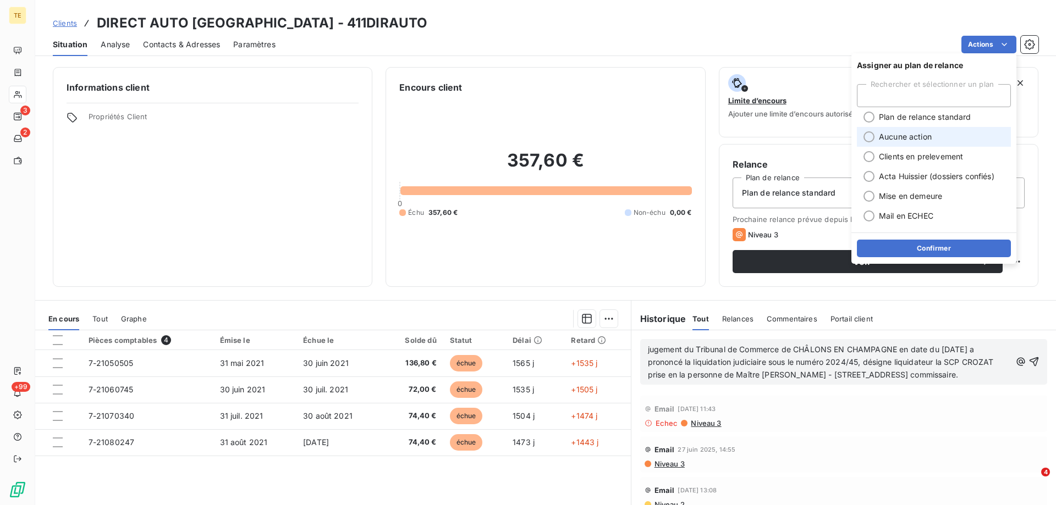
click at [884, 136] on span "Aucune action" at bounding box center [905, 136] width 53 height 11
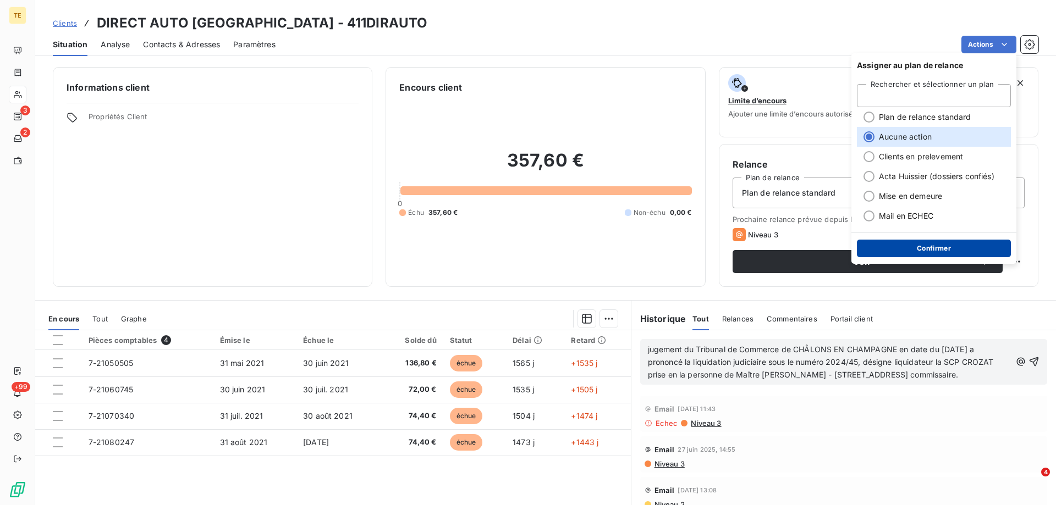
click at [915, 247] on button "Confirmer" at bounding box center [934, 249] width 154 height 18
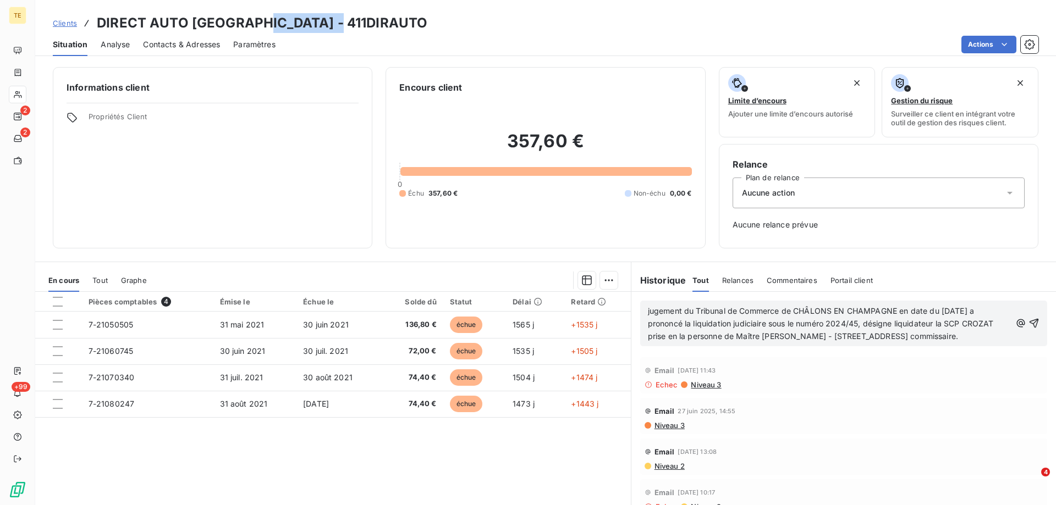
drag, startPoint x: 355, startPoint y: 20, endPoint x: 261, endPoint y: 23, distance: 94.0
click at [261, 23] on div "Clients DIRECT AUTO [GEOGRAPHIC_DATA] - 411DIRAUTO" at bounding box center [545, 23] width 1020 height 20
copy h3 "411DIRAUTO"
